Goal: Find specific page/section: Find specific page/section

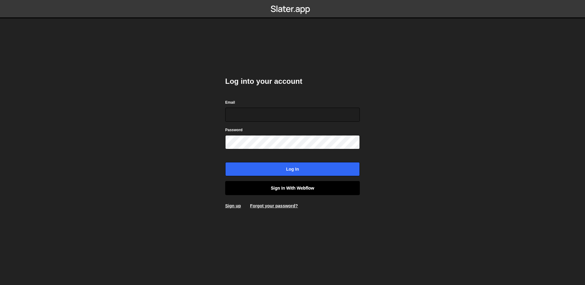
click at [280, 191] on link "Sign in with Webflow" at bounding box center [292, 188] width 135 height 14
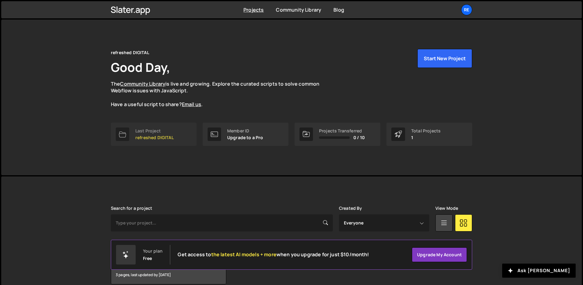
click at [153, 129] on div "Last Project" at bounding box center [154, 131] width 38 height 5
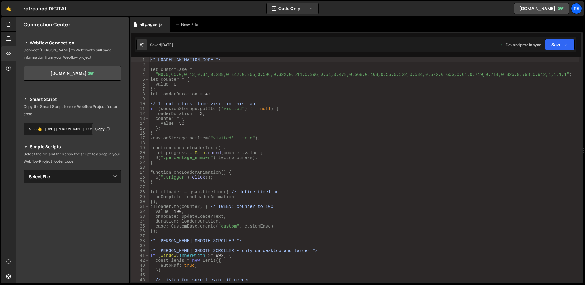
scroll to position [29642, 0]
